Goal: Task Accomplishment & Management: Use online tool/utility

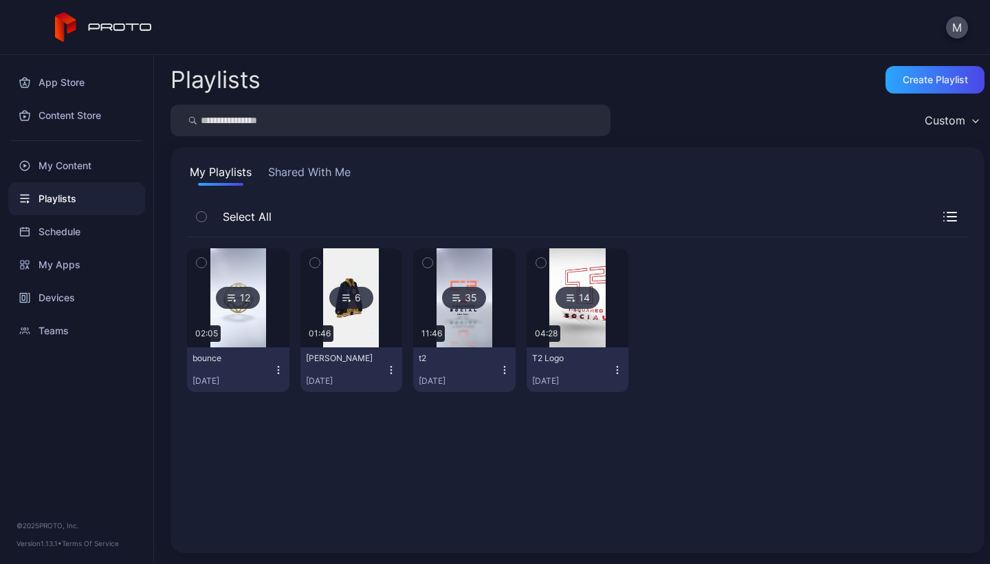
click at [267, 314] on div at bounding box center [237, 297] width 99 height 99
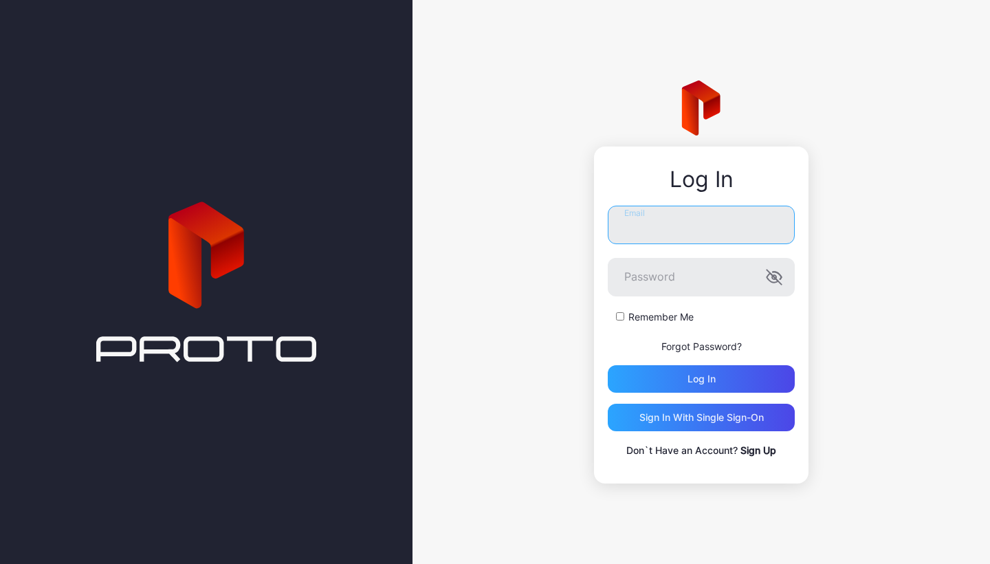
type input "**********"
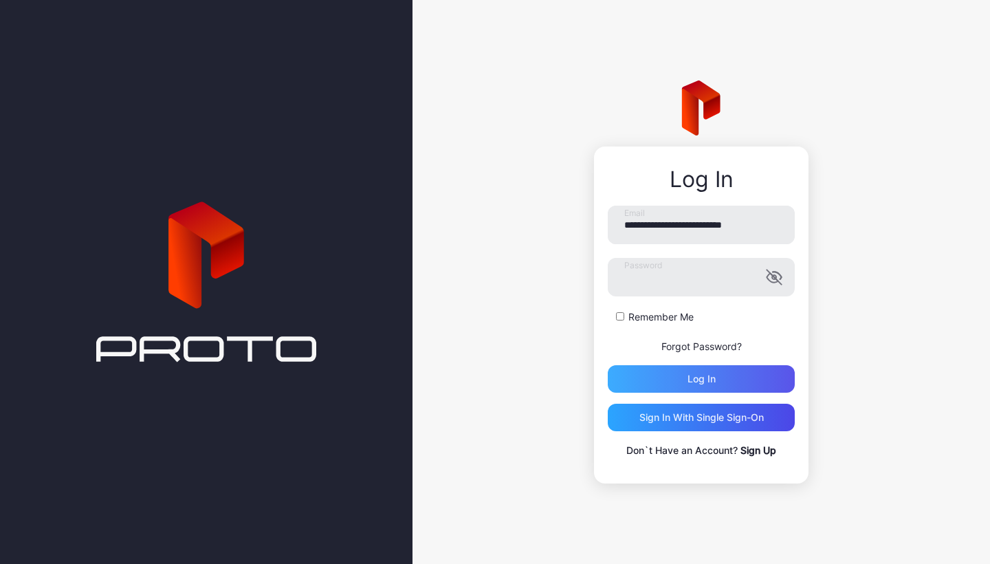
click at [715, 375] on div "Log in" at bounding box center [701, 378] width 28 height 11
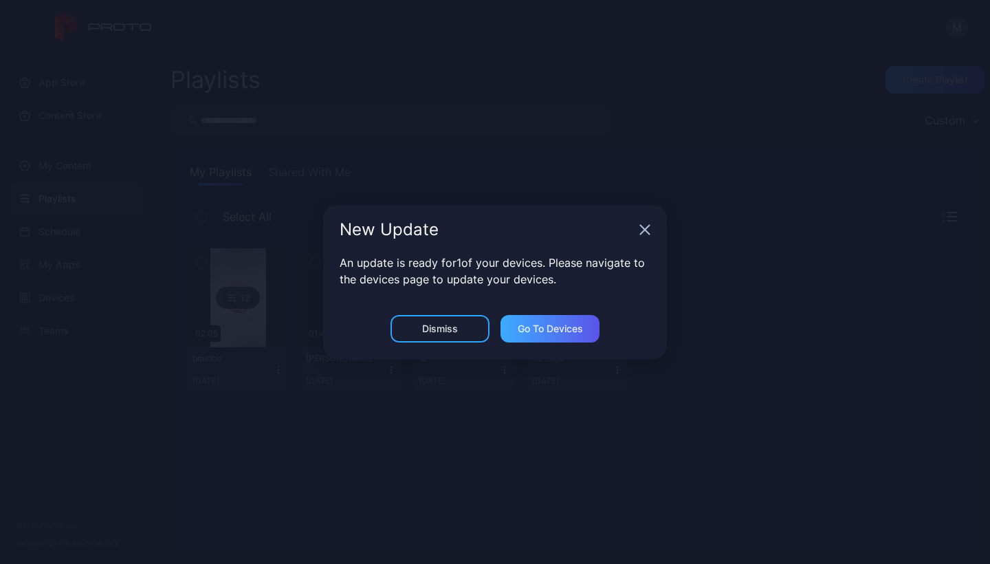
click at [522, 329] on div "Go to devices" at bounding box center [550, 328] width 65 height 11
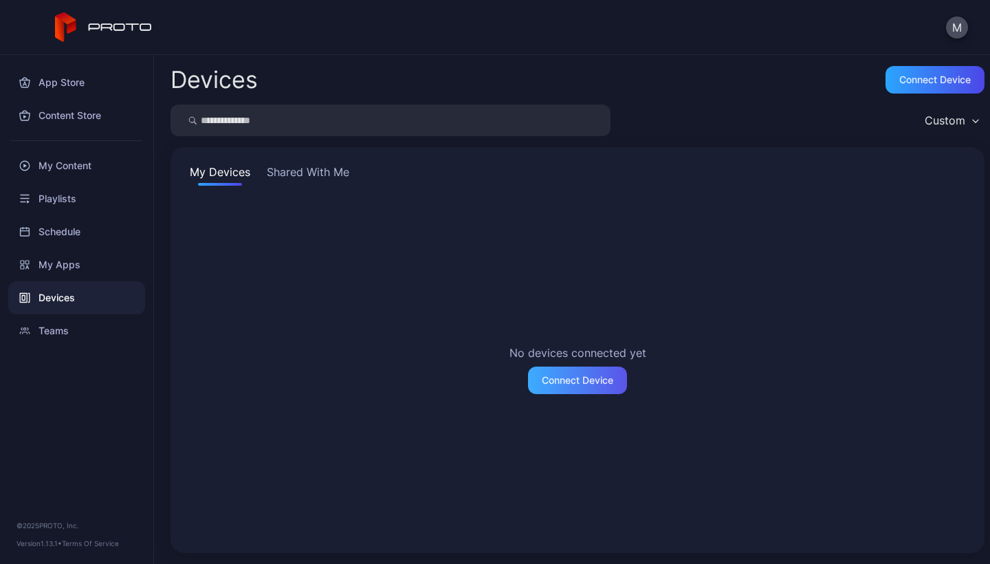
click at [557, 379] on div "Connect Device" at bounding box center [577, 380] width 71 height 11
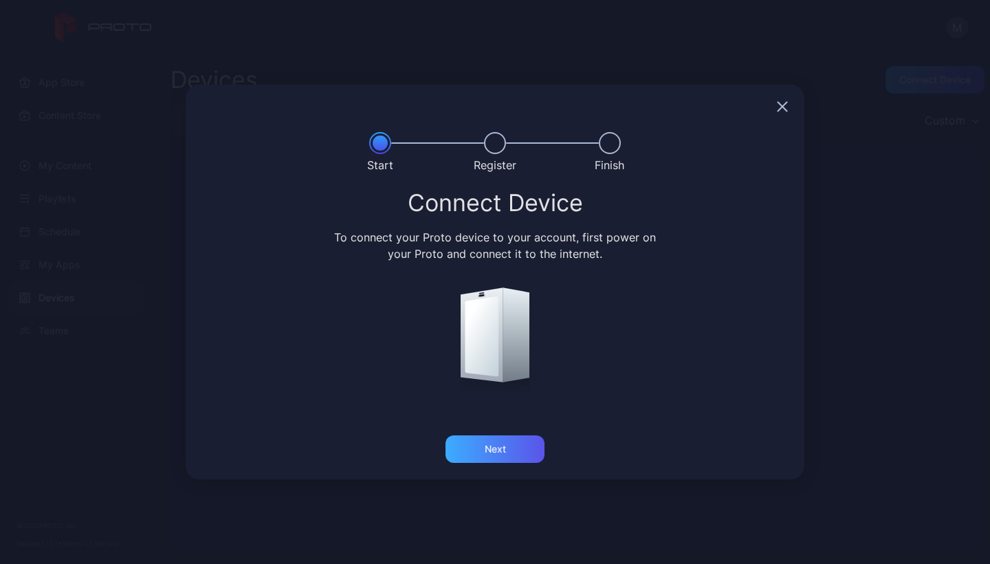
click at [513, 454] on div "Next" at bounding box center [494, 448] width 99 height 27
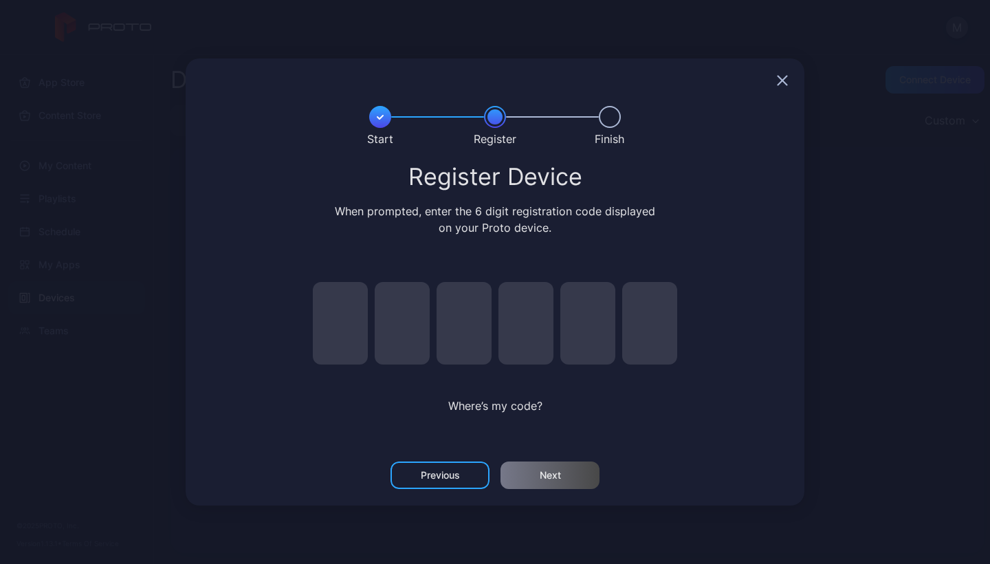
click at [348, 328] on input "pin code 1 of 6" at bounding box center [340, 323] width 55 height 82
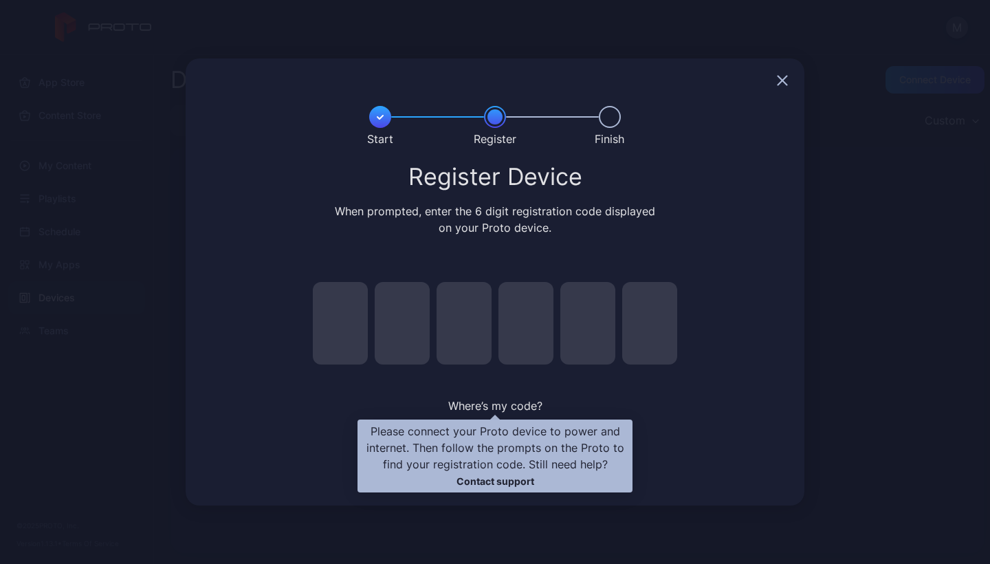
click at [474, 410] on span "Where’s my code?" at bounding box center [495, 406] width 94 height 14
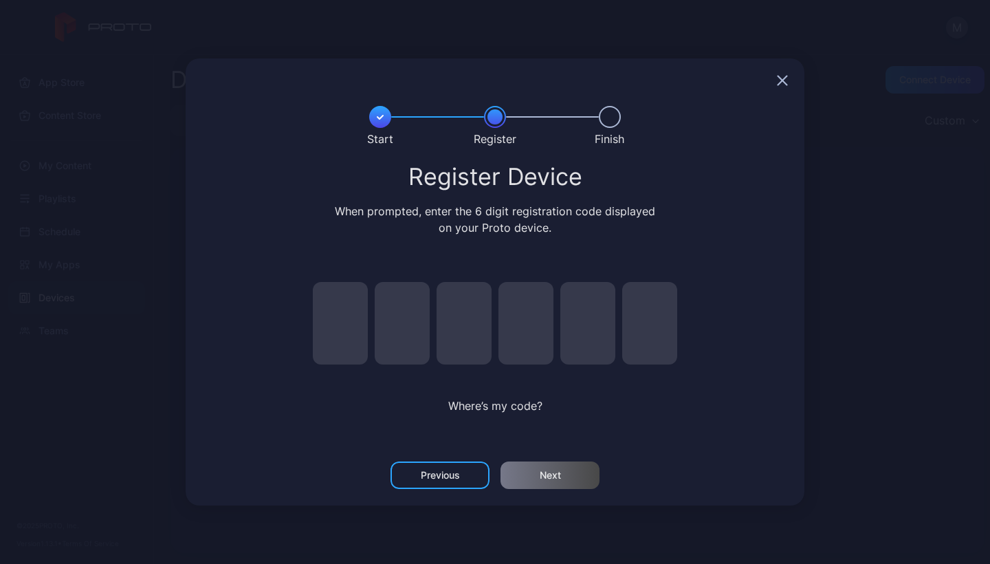
click at [774, 86] on div at bounding box center [495, 80] width 619 height 44
click at [781, 78] on icon "button" at bounding box center [782, 80] width 11 height 11
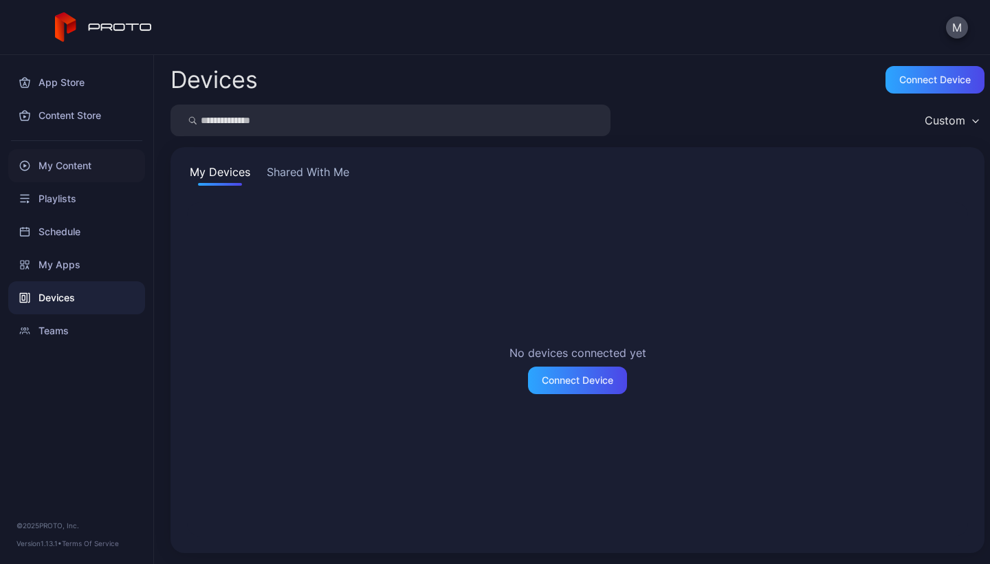
click at [62, 168] on div "My Content" at bounding box center [76, 165] width 137 height 33
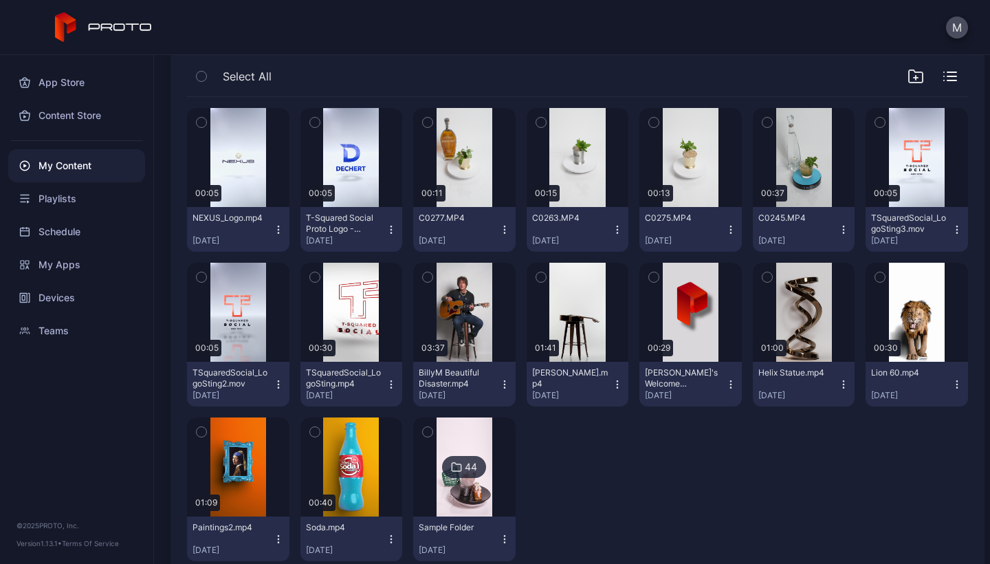
scroll to position [143, 0]
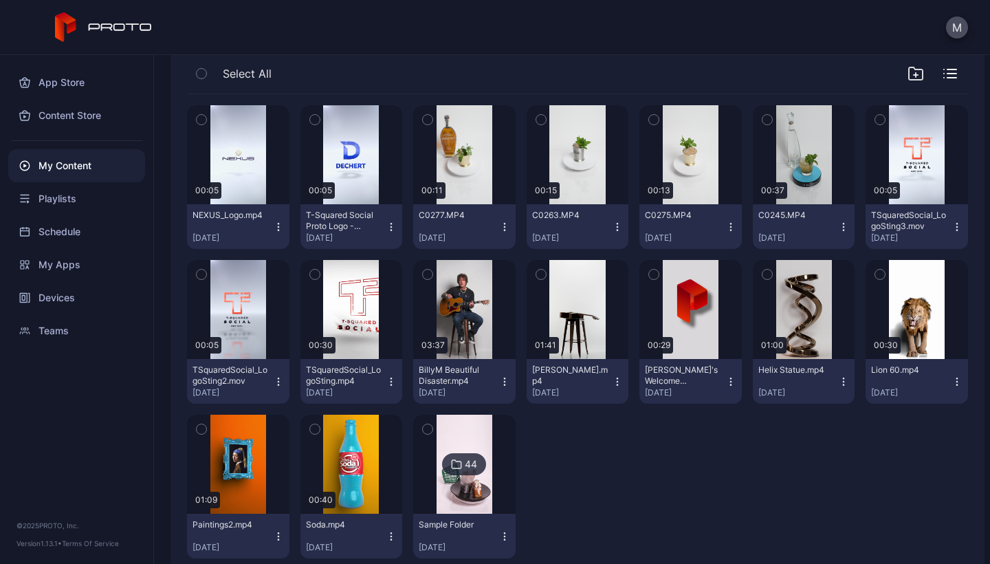
click at [465, 467] on div "44" at bounding box center [471, 464] width 12 height 12
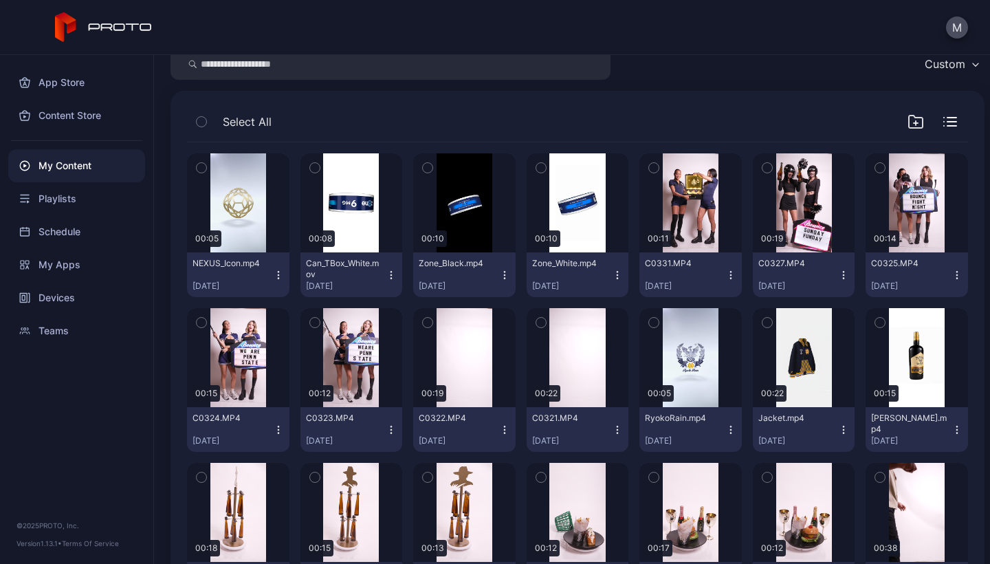
scroll to position [8, 0]
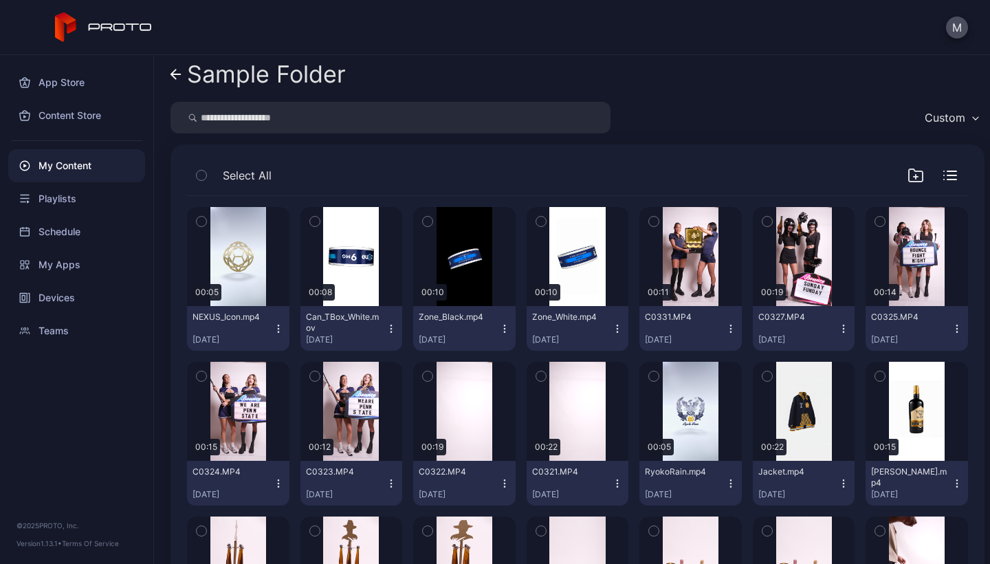
click at [75, 159] on div "My Content" at bounding box center [76, 165] width 137 height 33
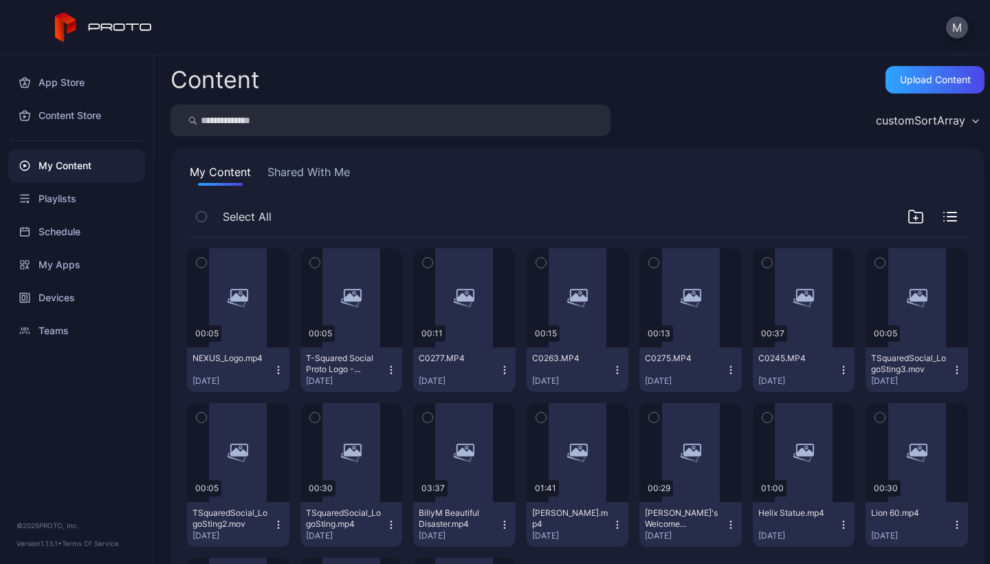
scroll to position [143, 0]
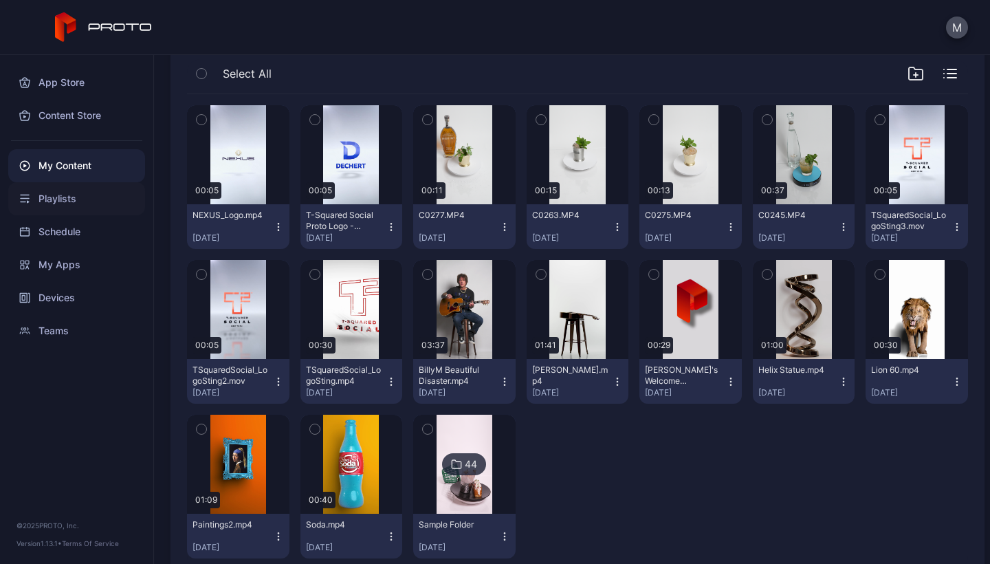
click at [61, 199] on div "Playlists" at bounding box center [76, 198] width 137 height 33
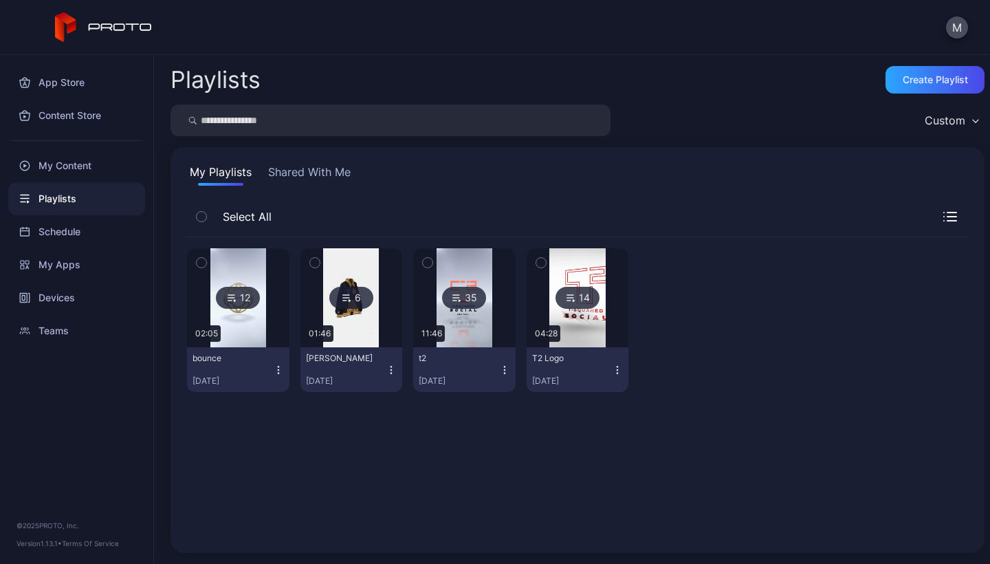
click at [459, 306] on div "35" at bounding box center [464, 298] width 44 height 22
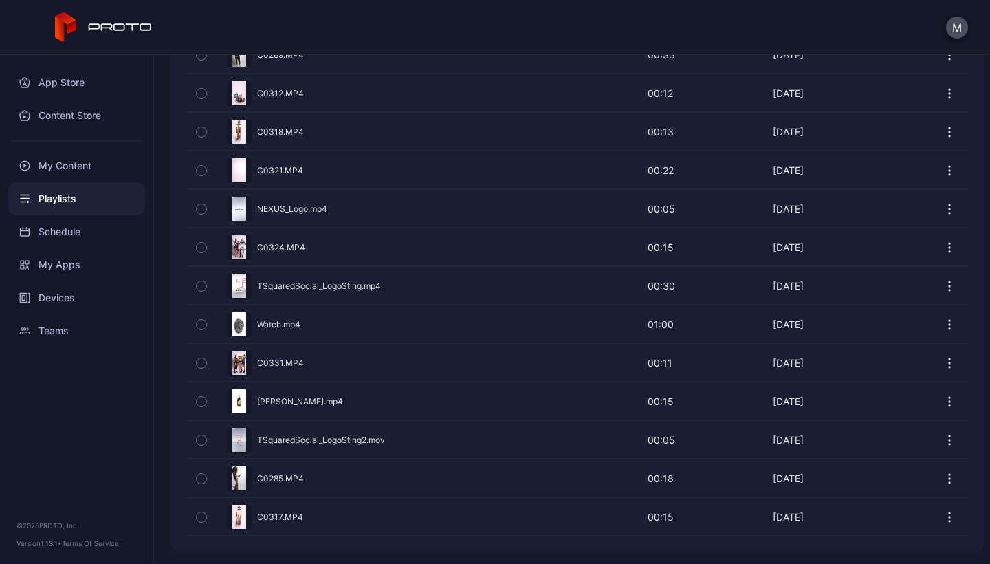
scroll to position [1223, 0]
